Goal: Information Seeking & Learning: Learn about a topic

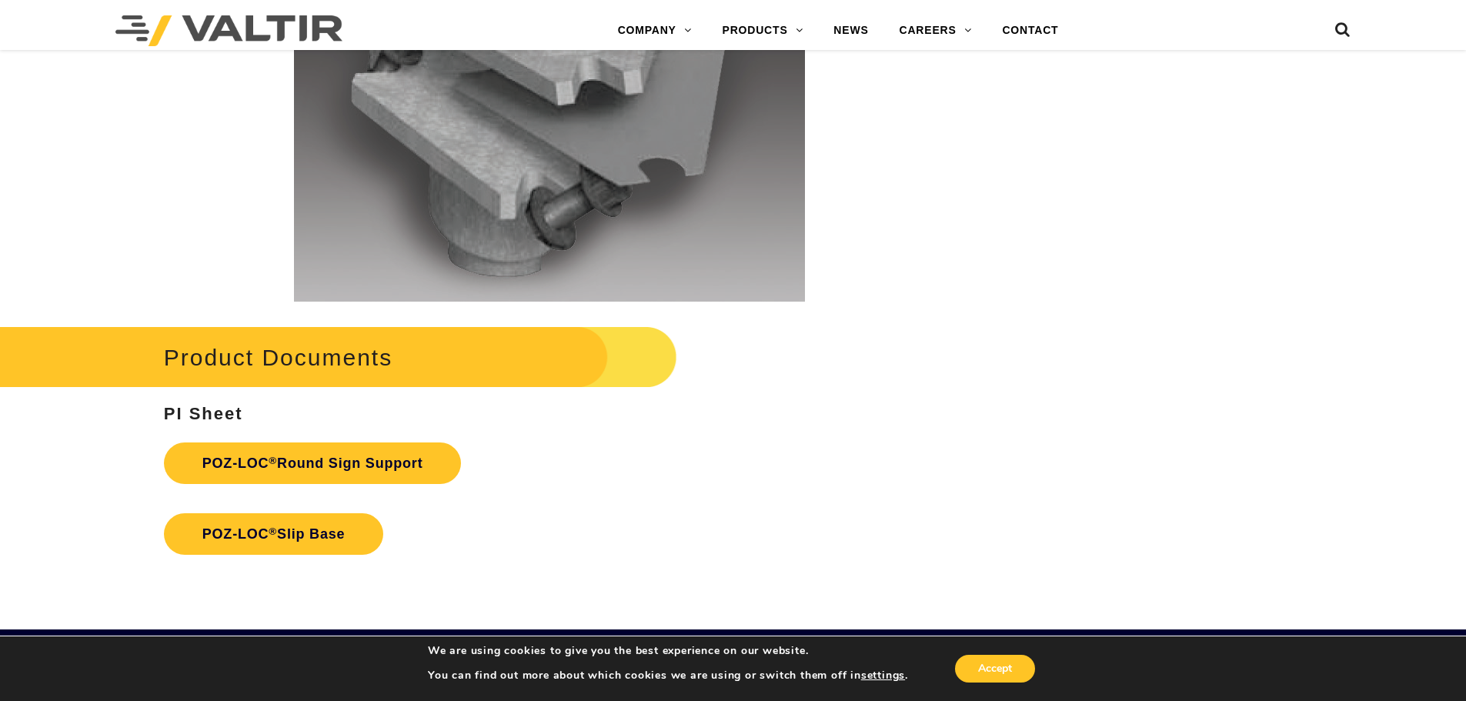
scroll to position [3232, 0]
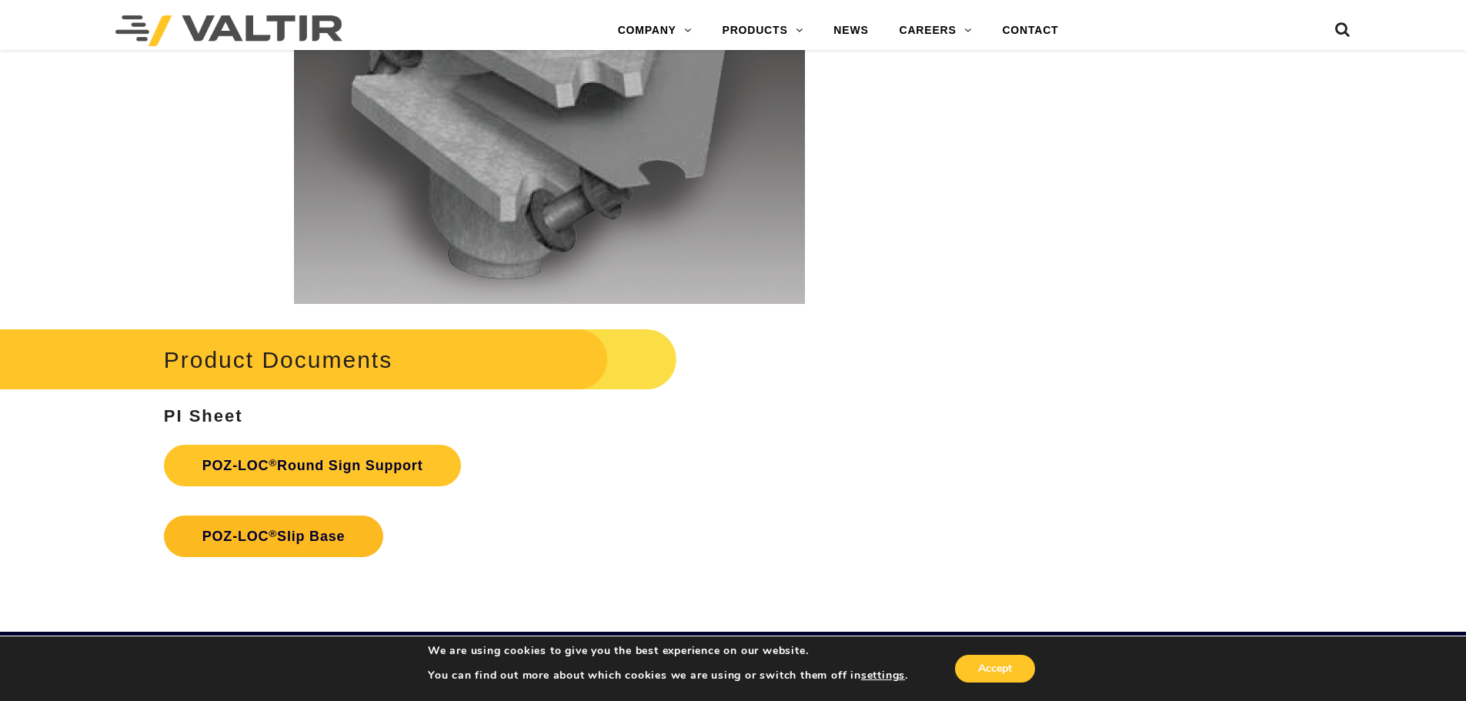
click at [258, 538] on link "POZ-LOC ® Slip Base" at bounding box center [274, 537] width 220 height 42
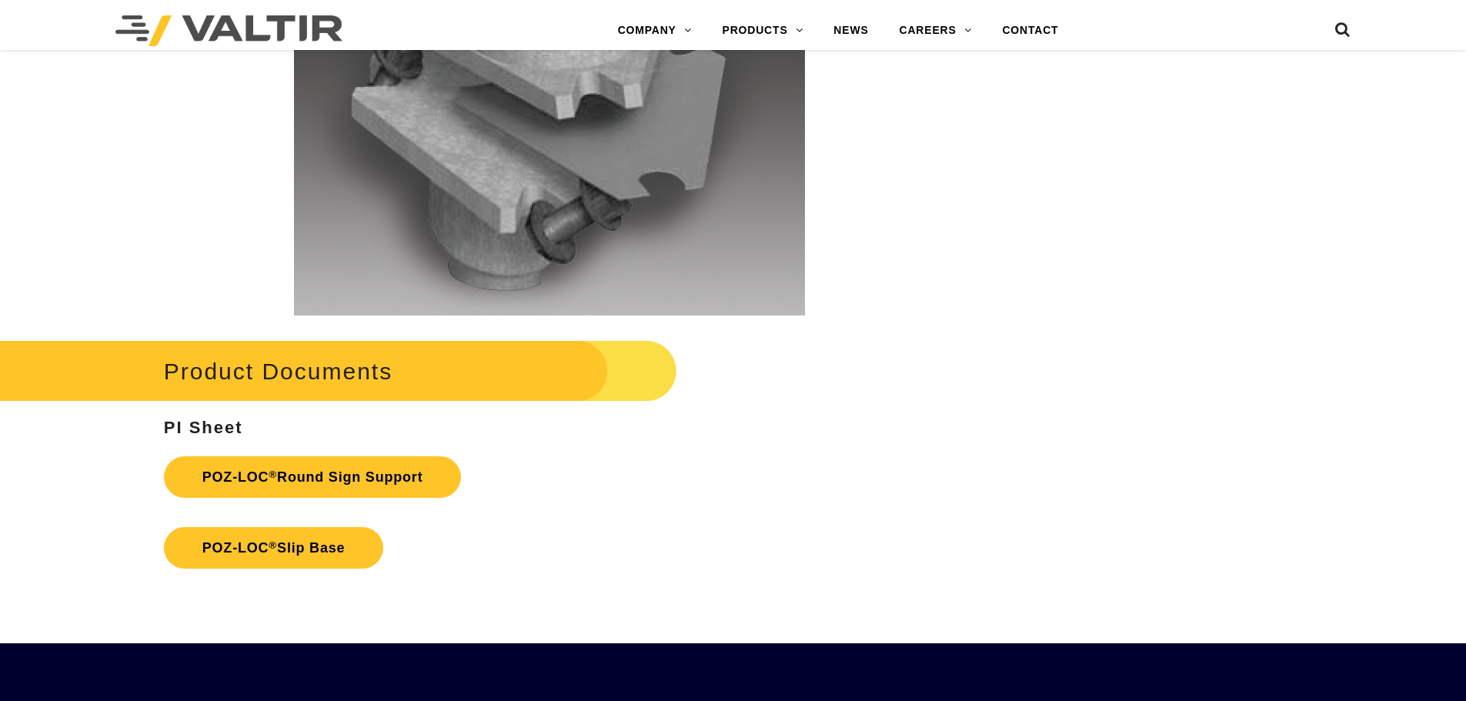
scroll to position [3232, 0]
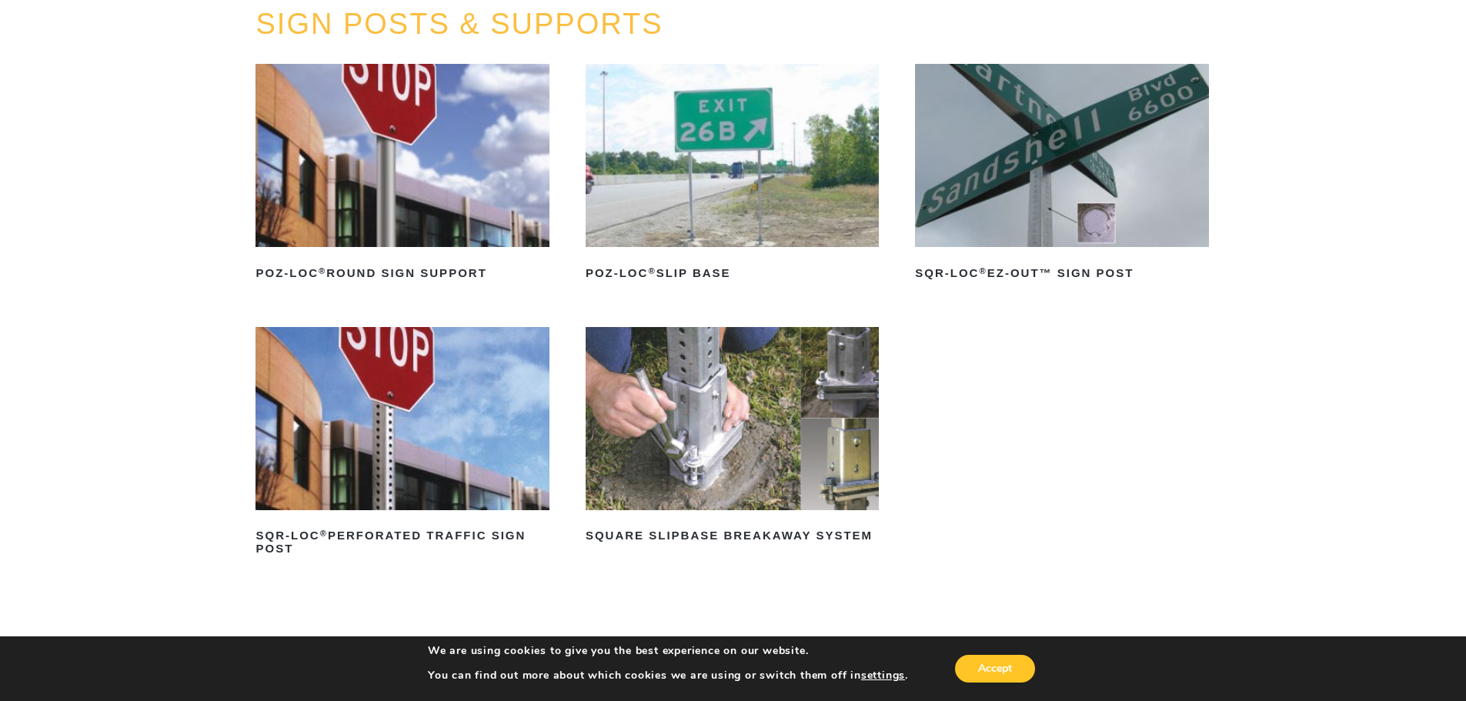
scroll to position [154, 0]
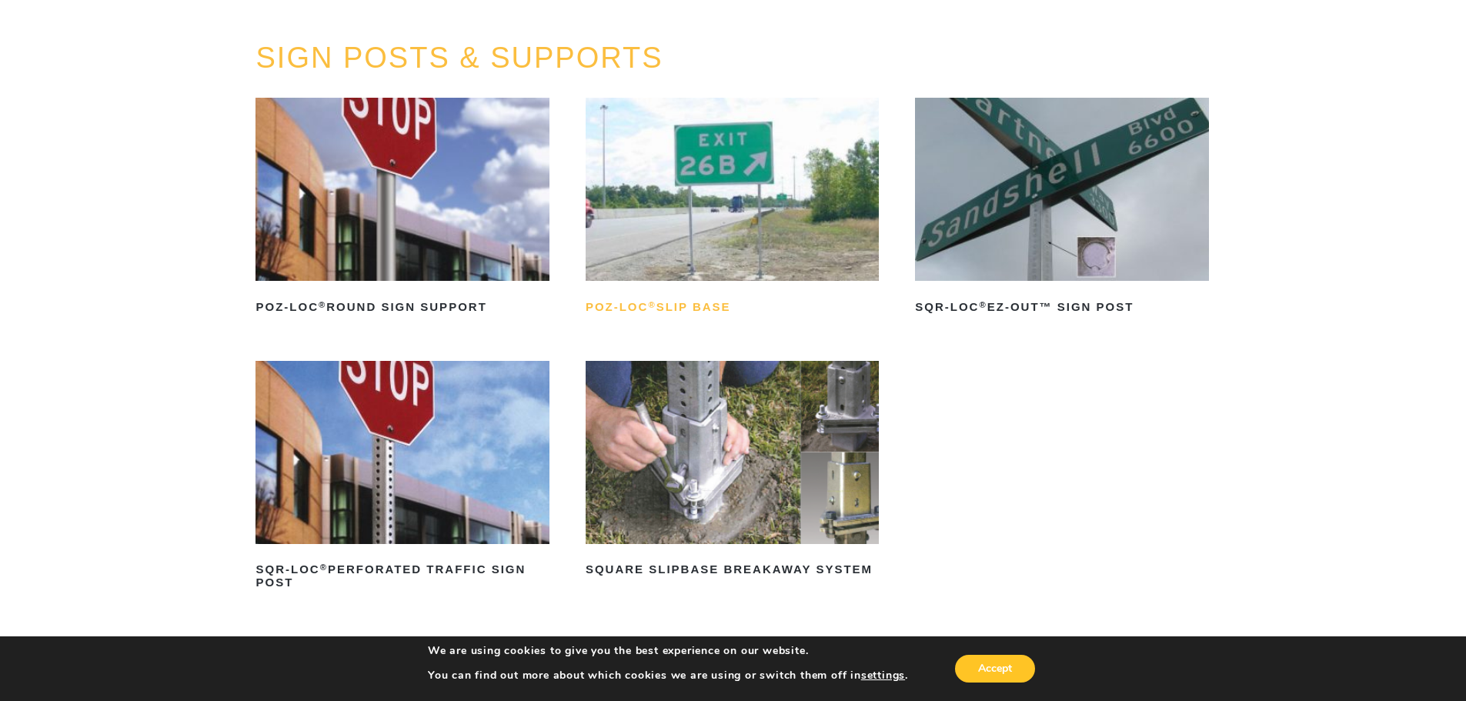
click at [642, 302] on h2 "POZ-LOC ® Slip Base" at bounding box center [732, 307] width 293 height 25
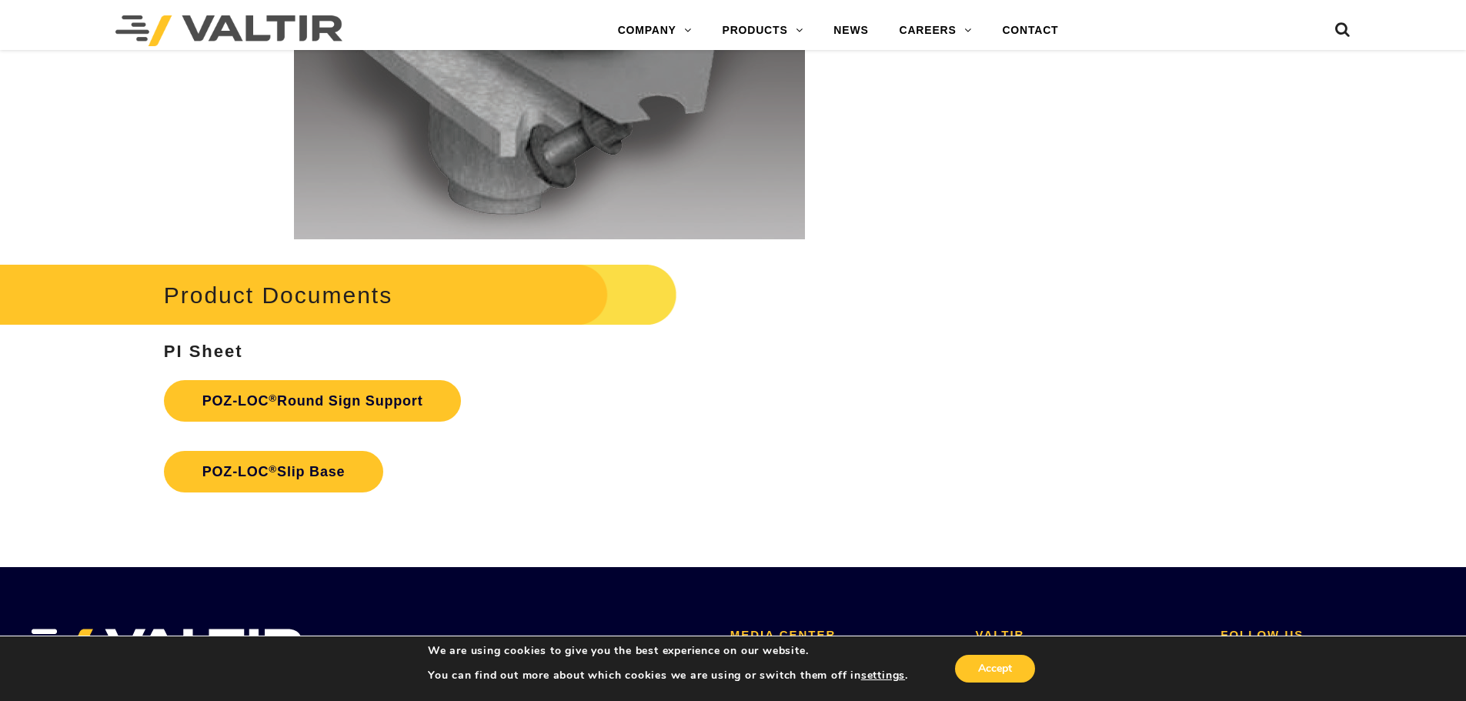
scroll to position [3309, 0]
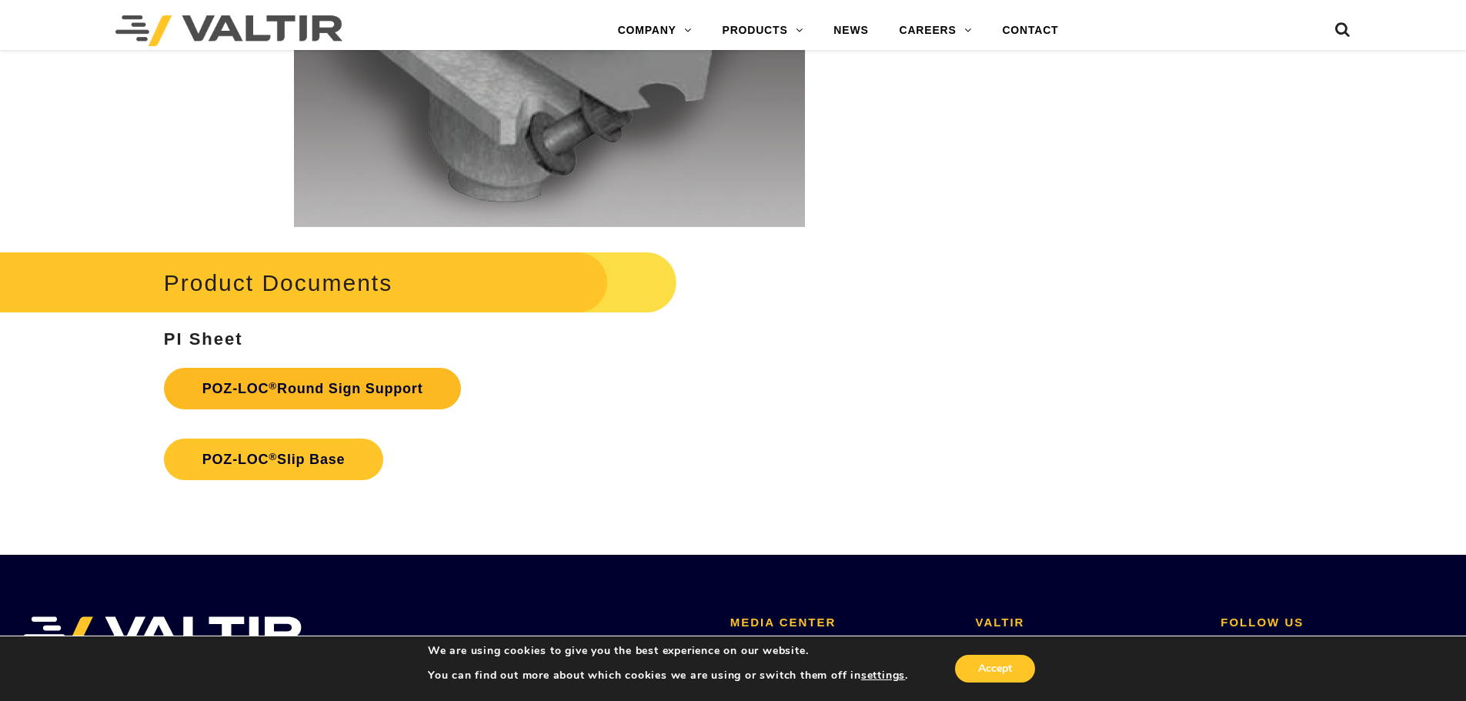
click at [300, 389] on link "POZ-LOC ® Round Sign Support" at bounding box center [313, 389] width 298 height 42
